Goal: Task Accomplishment & Management: Manage account settings

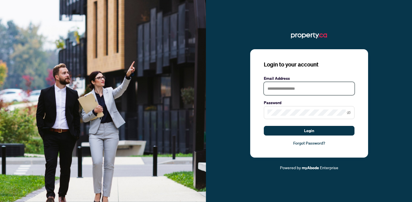
click at [285, 88] on input "text" at bounding box center [309, 88] width 91 height 13
type input "**********"
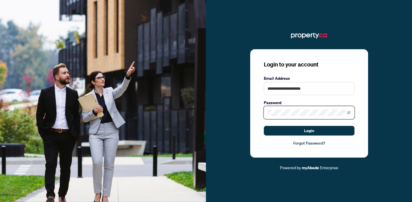
click at [264, 126] on button "Login" at bounding box center [309, 131] width 91 height 10
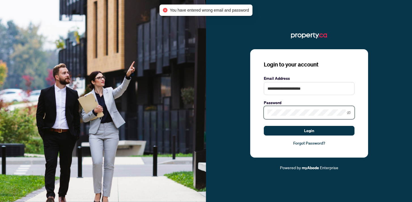
click at [264, 126] on button "Login" at bounding box center [309, 131] width 91 height 10
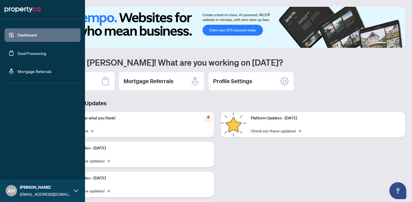
click at [18, 55] on link "Deal Processing" at bounding box center [32, 53] width 29 height 5
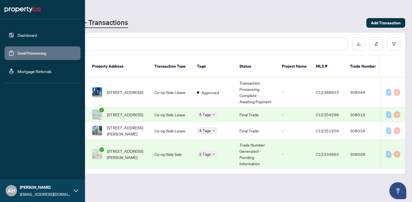
click at [18, 36] on link "Dashboard" at bounding box center [27, 35] width 19 height 5
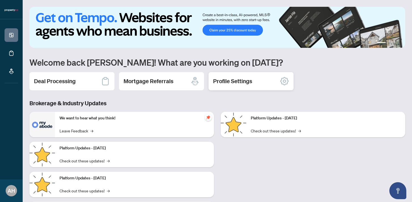
click at [273, 84] on div "Profile Settings" at bounding box center [251, 81] width 85 height 18
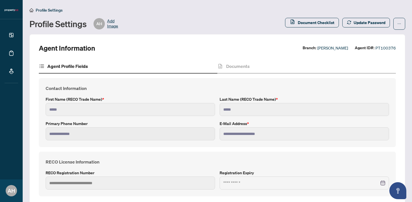
scroll to position [27, 0]
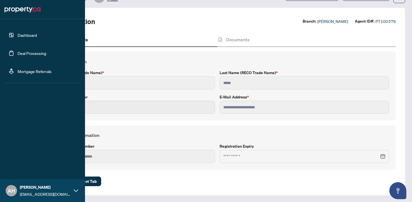
click at [28, 52] on link "Deal Processing" at bounding box center [32, 53] width 29 height 5
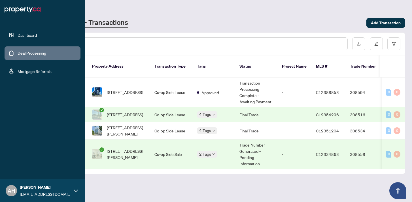
click at [18, 37] on link "Dashboard" at bounding box center [27, 35] width 19 height 5
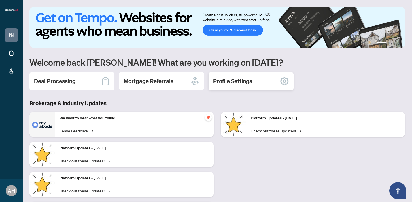
click at [244, 87] on div "Profile Settings" at bounding box center [251, 81] width 85 height 18
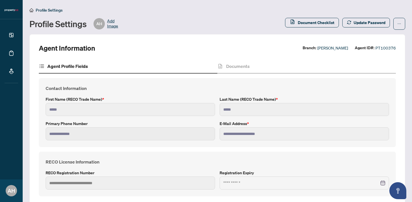
scroll to position [27, 0]
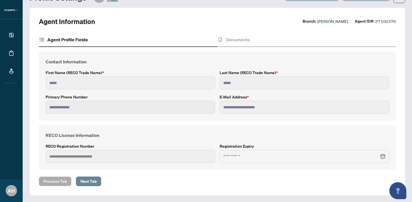
click at [91, 183] on span "Next Tab" at bounding box center [88, 181] width 16 height 9
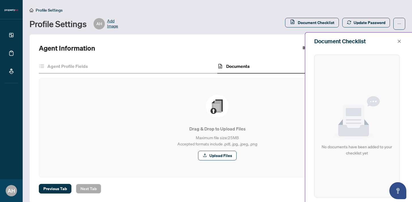
click at [46, 194] on div "Agent Information Branch: [PERSON_NAME] Agent ID#: PT100376 Agent Profile Field…" at bounding box center [217, 118] width 376 height 169
click at [54, 188] on span "Previous Tab" at bounding box center [55, 188] width 24 height 9
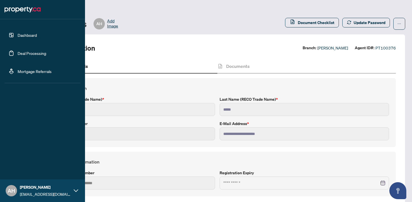
click at [18, 34] on link "Dashboard" at bounding box center [27, 35] width 19 height 5
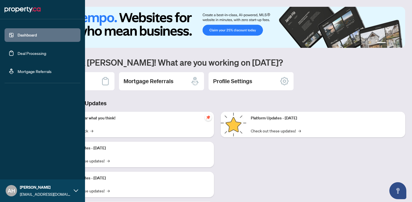
click at [18, 53] on link "Deal Processing" at bounding box center [32, 53] width 29 height 5
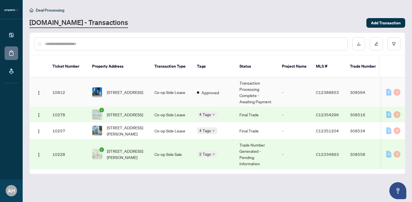
click at [155, 84] on td "Co-op Side Lease" at bounding box center [171, 93] width 43 height 30
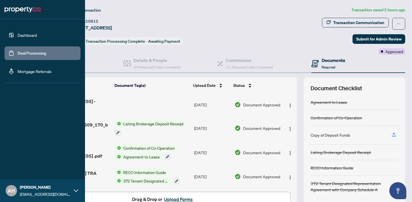
click at [27, 35] on link "Dashboard" at bounding box center [27, 35] width 19 height 5
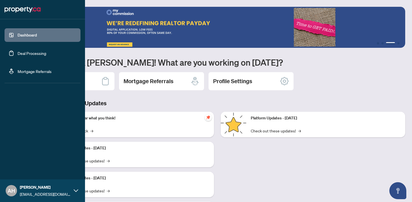
click at [28, 54] on link "Deal Processing" at bounding box center [32, 53] width 29 height 5
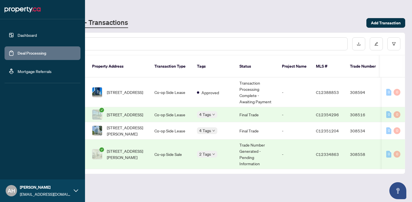
click at [18, 38] on link "Dashboard" at bounding box center [27, 35] width 19 height 5
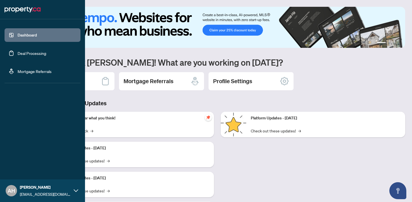
click at [75, 193] on div "AH [PERSON_NAME] [EMAIL_ADDRESS][DOMAIN_NAME]" at bounding box center [42, 191] width 85 height 23
click at [32, 170] on span "Profile Settings" at bounding box center [29, 169] width 27 height 9
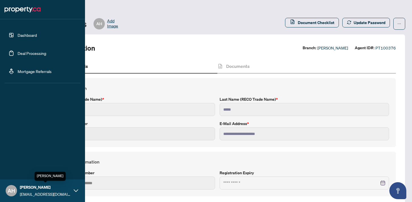
click at [42, 192] on span "[EMAIL_ADDRESS][DOMAIN_NAME]" at bounding box center [45, 194] width 51 height 6
click at [33, 157] on button "Logout" at bounding box center [43, 157] width 76 height 10
